Goal: Task Accomplishment & Management: Complete application form

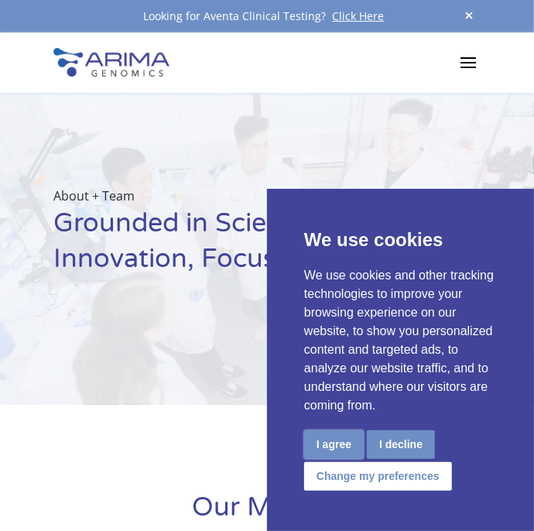
click at [342, 445] on button "I agree" at bounding box center [334, 444] width 60 height 29
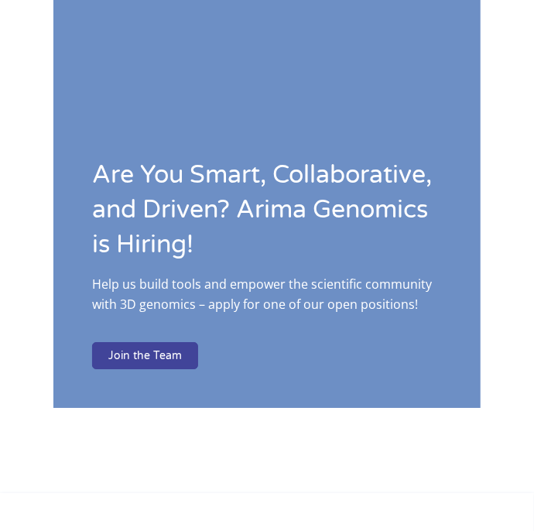
scroll to position [3383, 0]
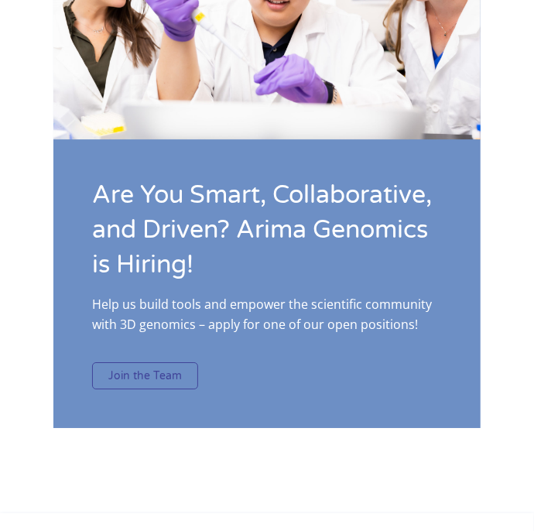
click at [105, 362] on link "Join the Team" at bounding box center [145, 376] width 106 height 28
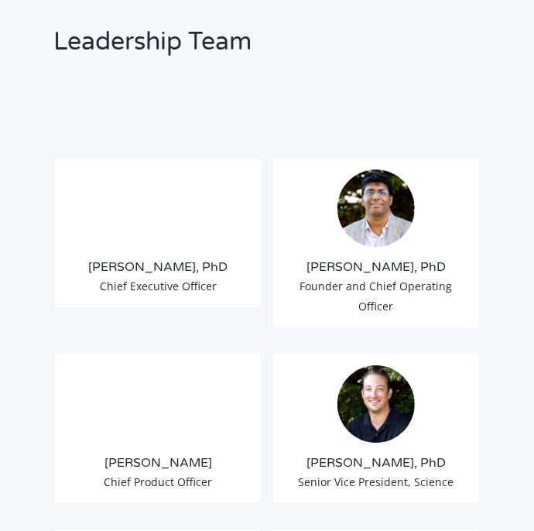
scroll to position [1497, 0]
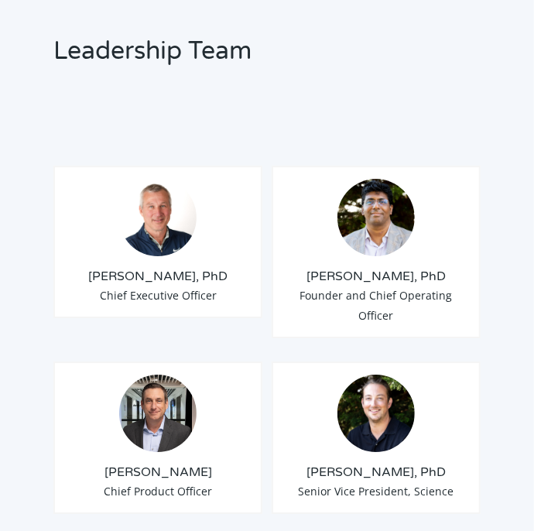
click at [402, 235] on div "[PERSON_NAME], PhD Founder and Chief Operating Officer" at bounding box center [376, 252] width 209 height 173
click at [394, 202] on img at bounding box center [376, 217] width 77 height 77
click at [417, 268] on h3 "[PERSON_NAME], PhD" at bounding box center [376, 276] width 183 height 17
click at [153, 223] on img at bounding box center [157, 217] width 77 height 77
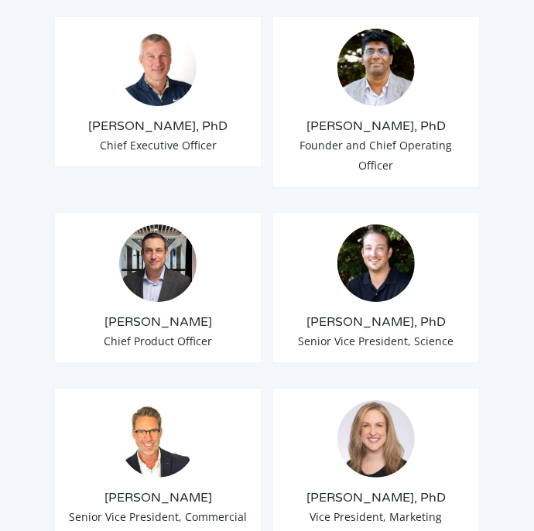
scroll to position [1652, 0]
